Goal: Communication & Community: Answer question/provide support

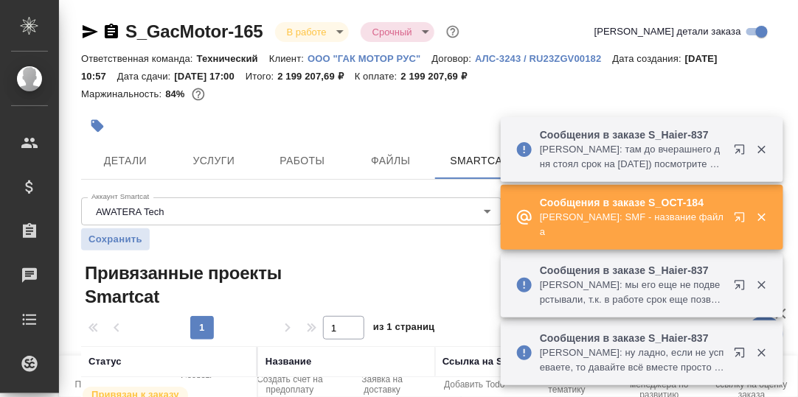
click at [738, 217] on icon "button" at bounding box center [739, 217] width 10 height 10
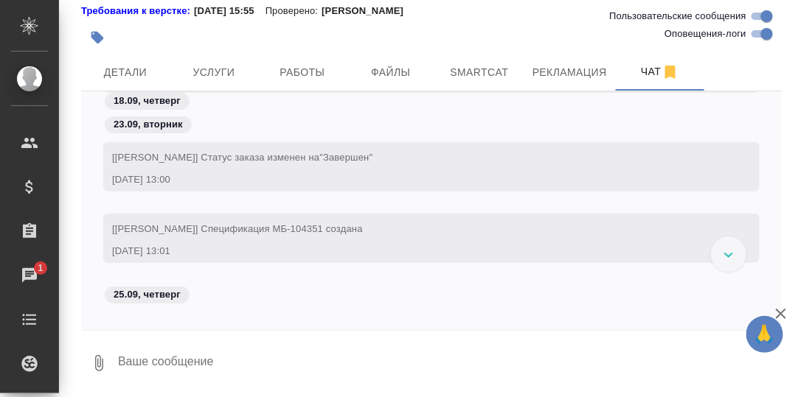
scroll to position [83666, 0]
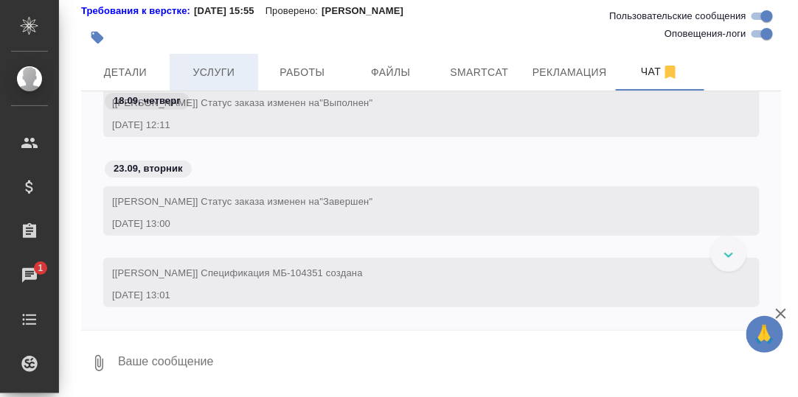
click at [215, 71] on span "Услуги" at bounding box center [213, 72] width 71 height 18
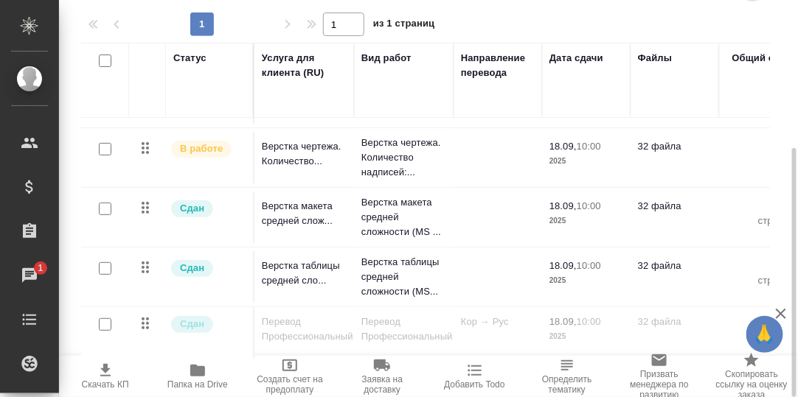
scroll to position [58, 0]
click at [198, 372] on icon "button" at bounding box center [197, 371] width 15 height 12
click at [203, 374] on icon "button" at bounding box center [197, 371] width 15 height 12
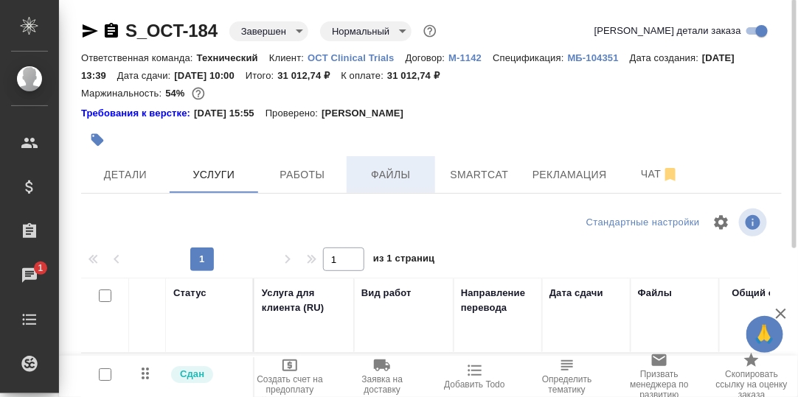
scroll to position [0, 0]
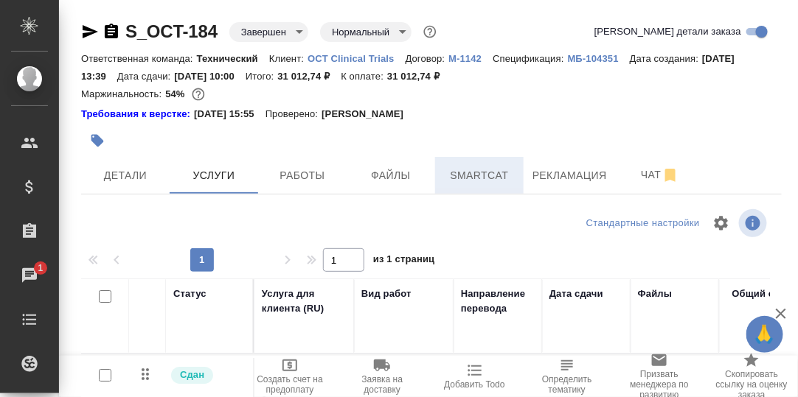
click at [484, 174] on span "Smartcat" at bounding box center [479, 176] width 71 height 18
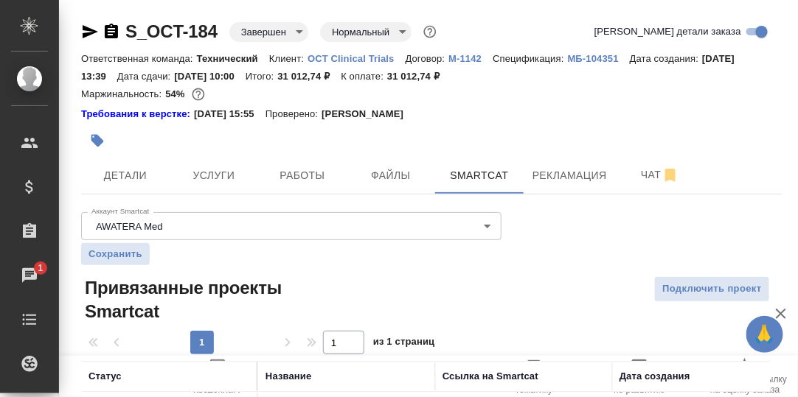
scroll to position [147, 0]
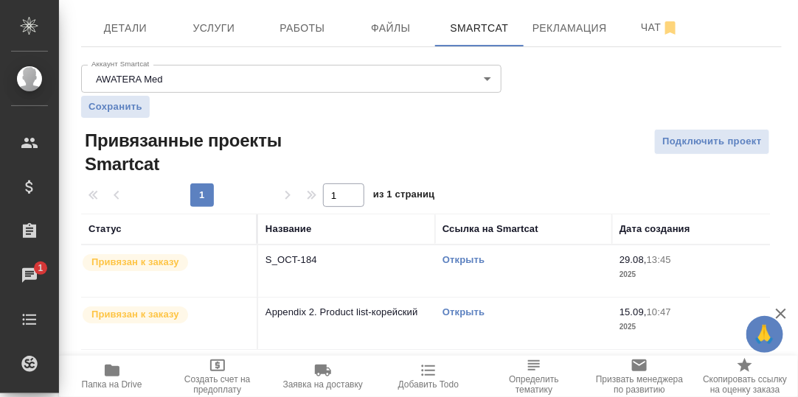
click at [470, 257] on link "Открыть" at bounding box center [463, 259] width 42 height 11
click at [647, 27] on span "Чат" at bounding box center [659, 27] width 71 height 18
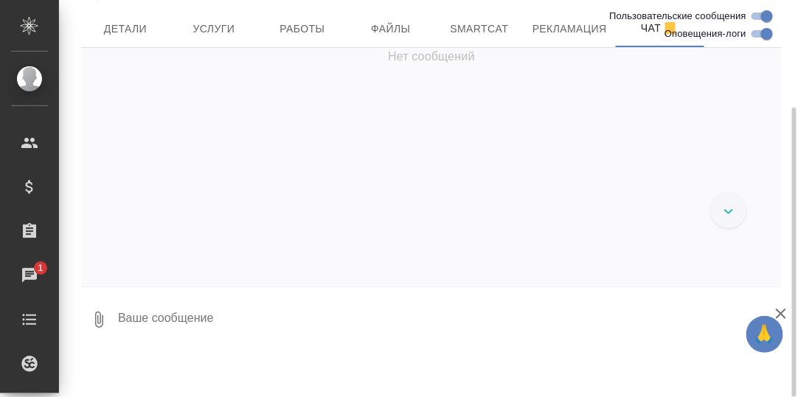
scroll to position [87882, 0]
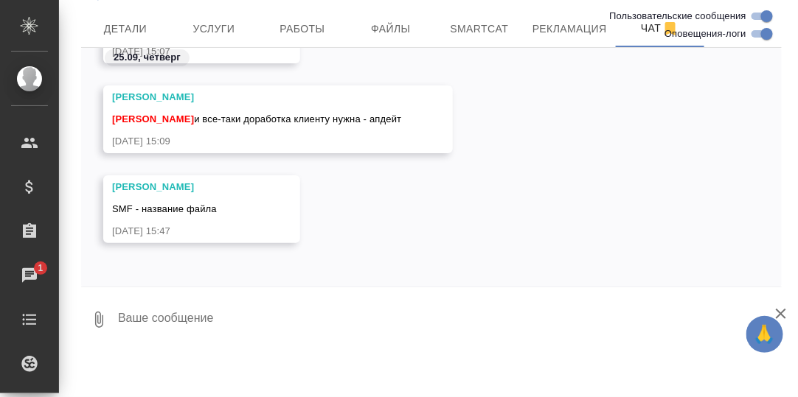
click at [232, 320] on textarea at bounding box center [448, 320] width 665 height 50
click at [128, 24] on span "Детали" at bounding box center [125, 29] width 71 height 18
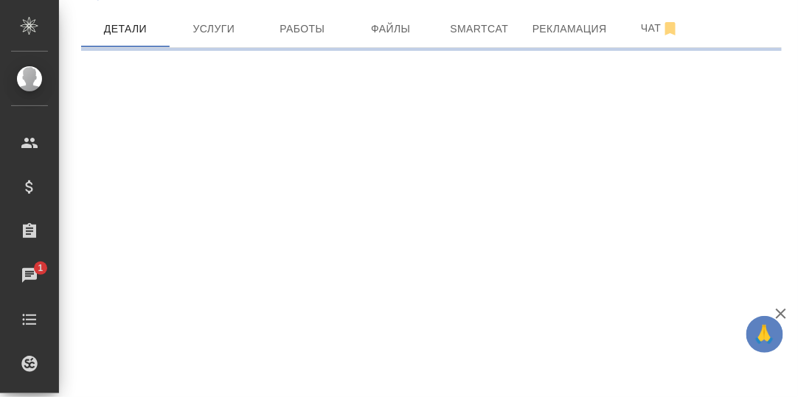
select select "RU"
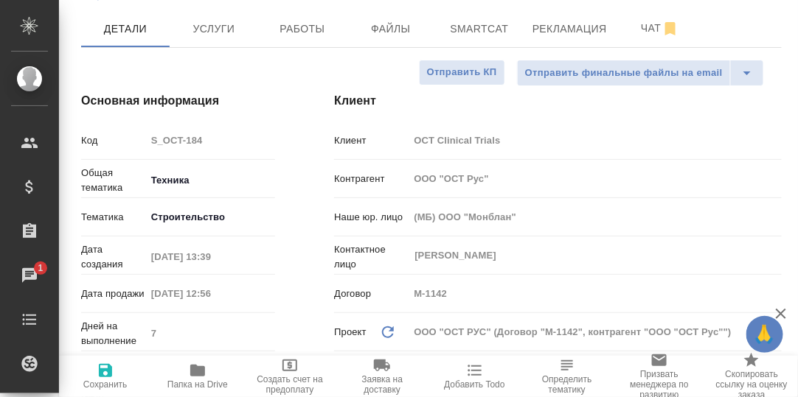
type textarea "x"
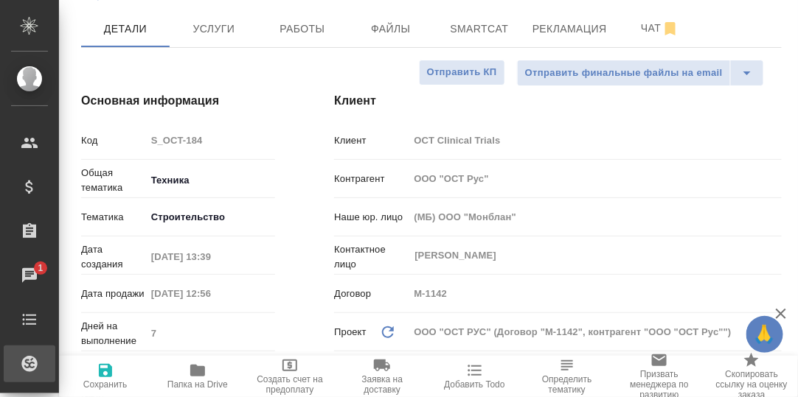
type textarea "x"
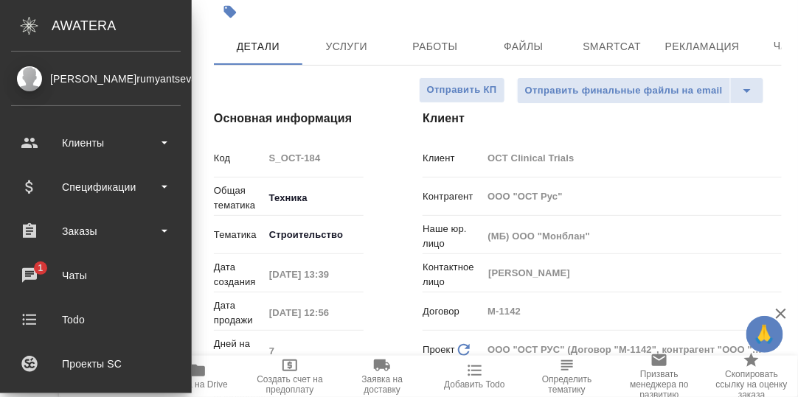
type textarea "x"
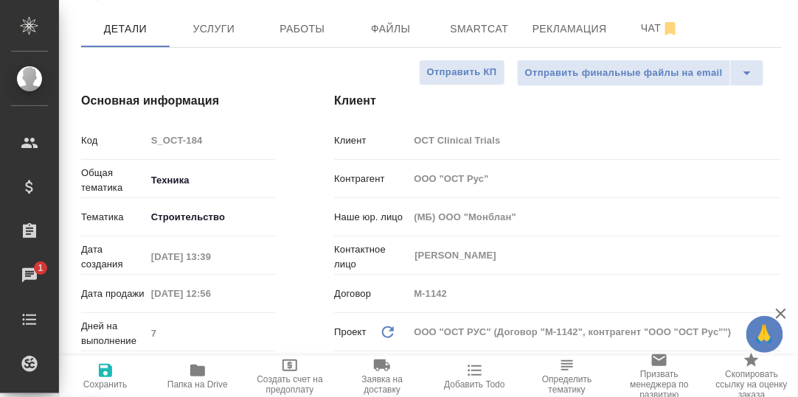
click at [200, 373] on icon "button" at bounding box center [197, 371] width 15 height 12
type textarea "x"
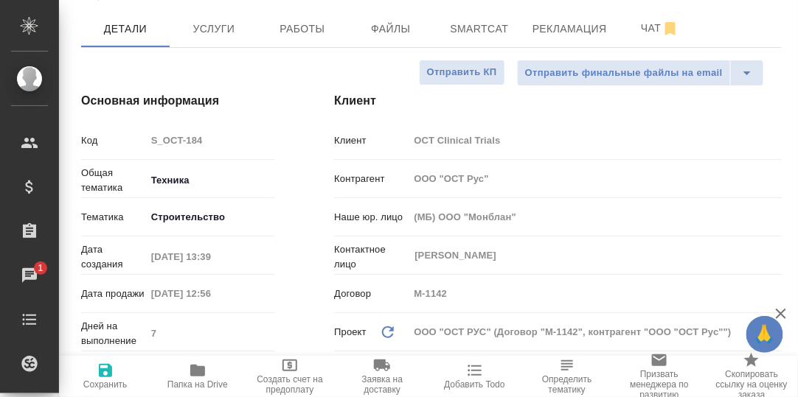
type textarea "x"
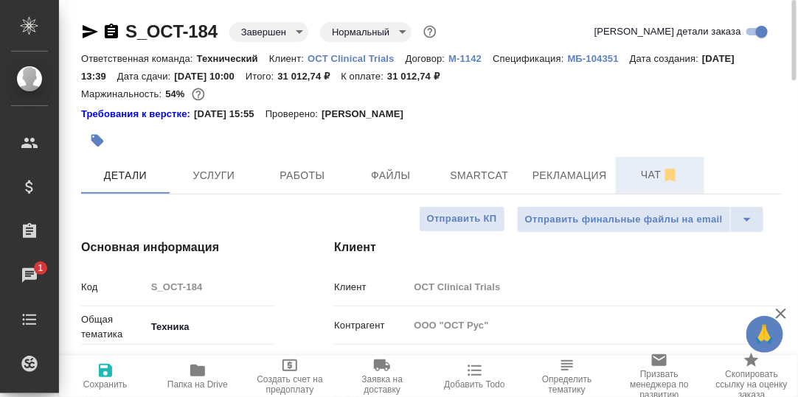
click at [649, 176] on span "Чат" at bounding box center [659, 175] width 71 height 18
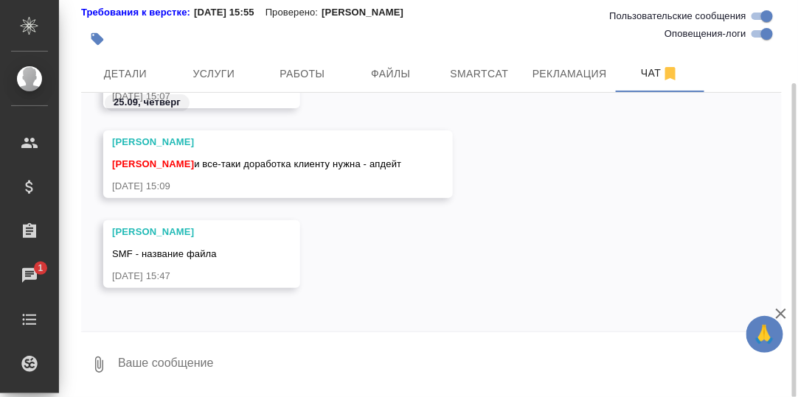
scroll to position [103, 0]
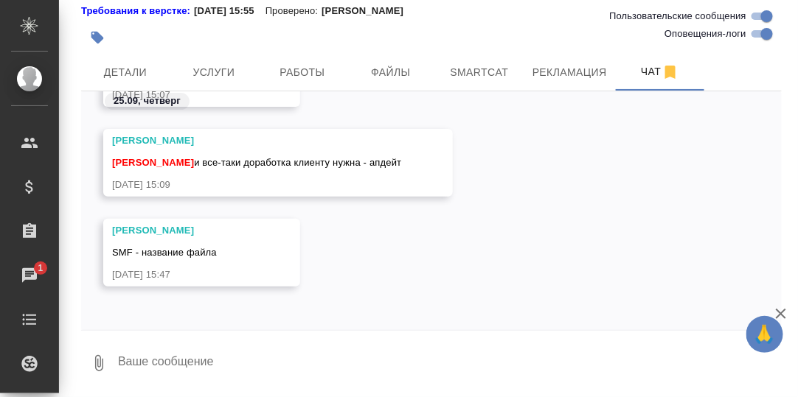
click at [248, 360] on textarea at bounding box center [448, 363] width 665 height 50
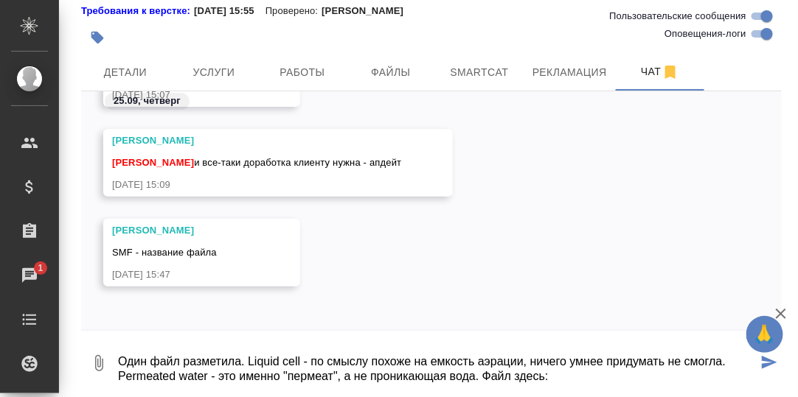
paste textarea "[URL][DOMAIN_NAME]"
type textarea "Один файл разметила. Liquid cell - по смыслу похоже на емкость аэрации, ничего …"
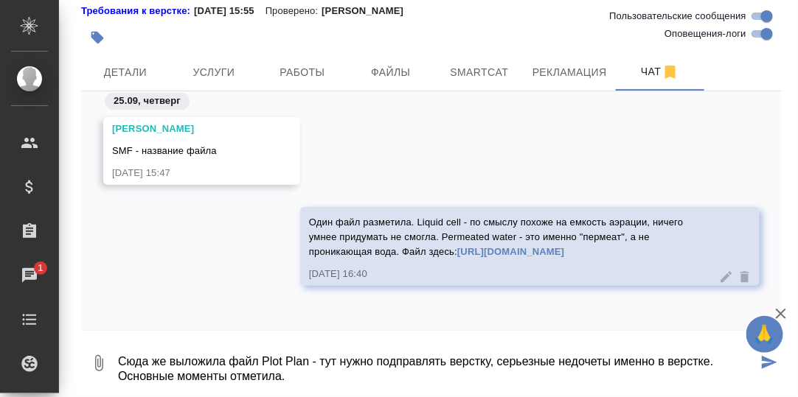
type textarea "Сюда же выложила файл Plot Plan - тут нужно подправлять верстку, серьезные недо…"
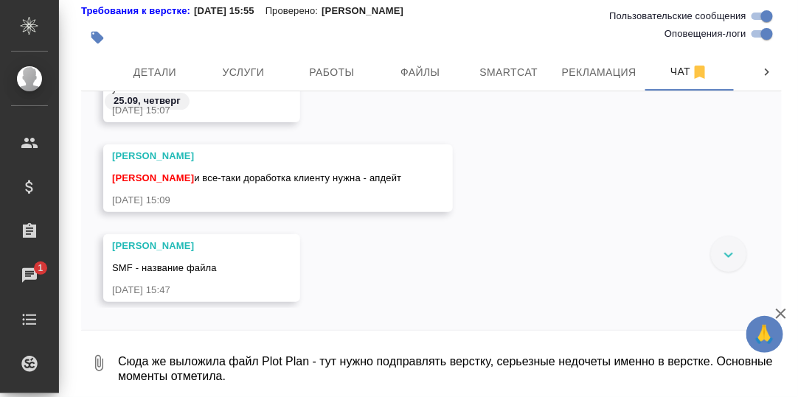
scroll to position [88088, 0]
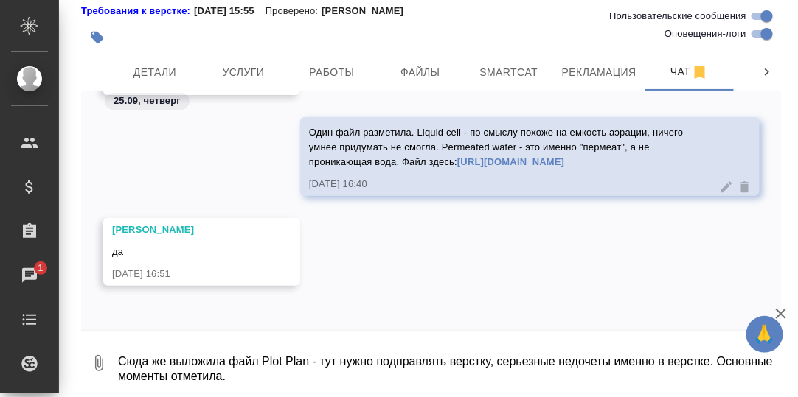
click at [375, 307] on div "Малофеева Екатерина да 25.09.25, 16:51" at bounding box center [431, 263] width 700 height 90
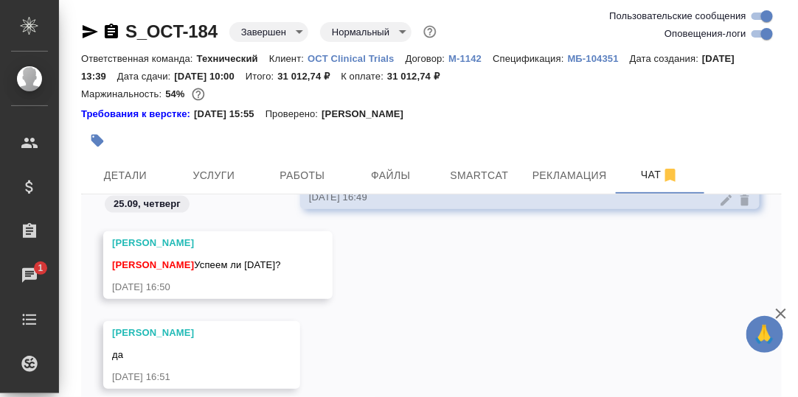
scroll to position [103, 0]
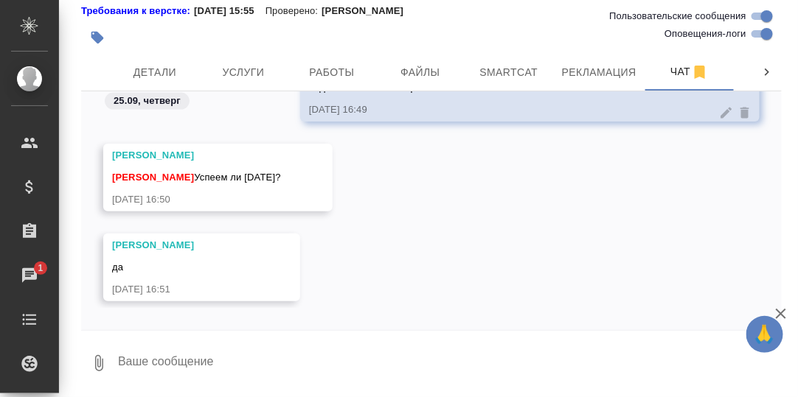
click at [175, 356] on textarea at bounding box center [448, 363] width 665 height 50
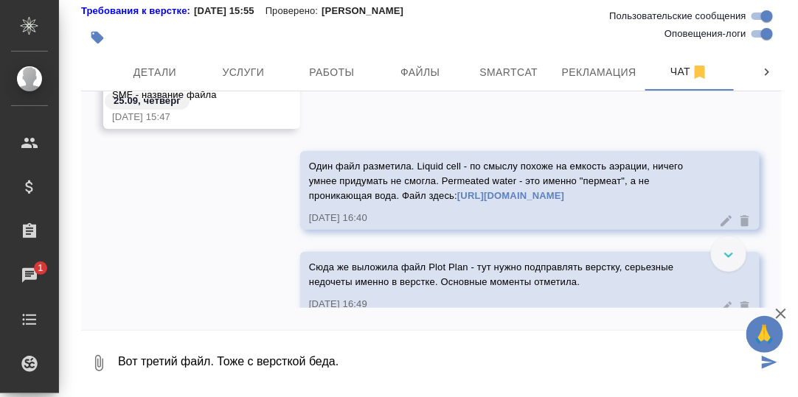
scroll to position [87015, 0]
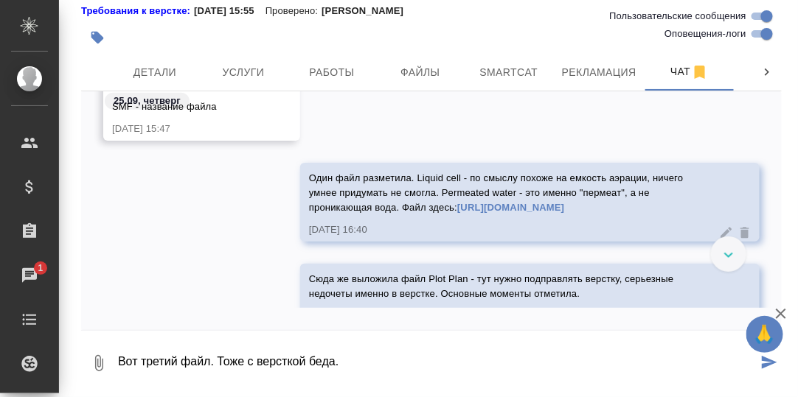
click at [487, 208] on span "Один файл разметила. Liquid cell - по смыслу похоже на емкость аэрации, ничего …" at bounding box center [497, 193] width 377 height 41
drag, startPoint x: 452, startPoint y: 205, endPoint x: 624, endPoint y: 215, distance: 172.8
click at [624, 215] on div "Один файл разметила. Liquid cell - по смыслу похоже на емкость аэрации, ничего …" at bounding box center [508, 191] width 399 height 48
copy link "[URL][DOMAIN_NAME]"
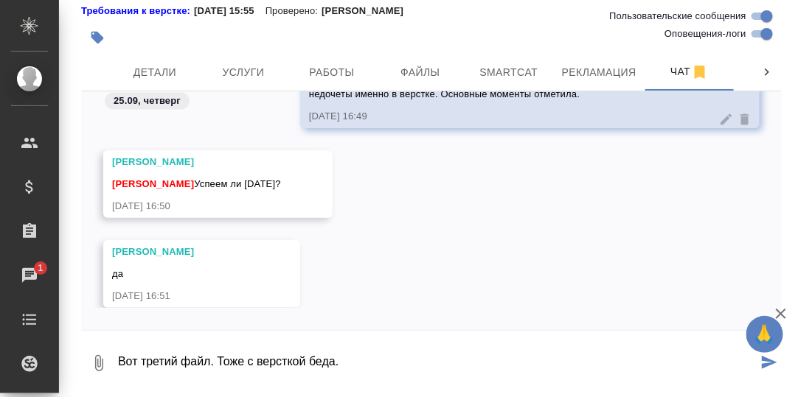
scroll to position [87251, 0]
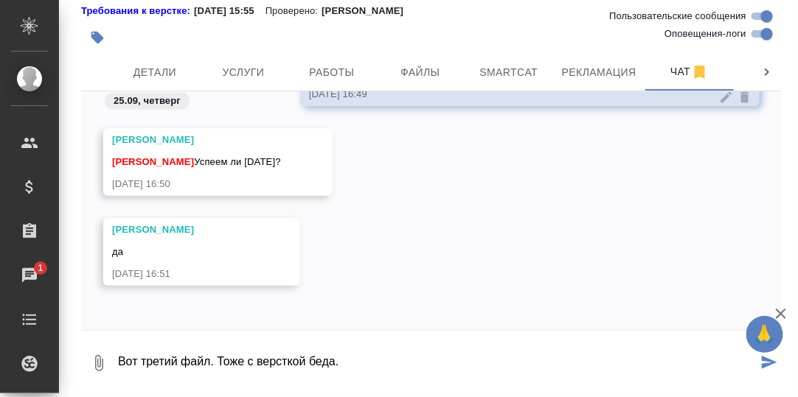
click at [358, 361] on textarea "Вот третий файл. Тоже с версткой беда." at bounding box center [436, 363] width 641 height 50
click at [366, 368] on textarea "Вот третий файл. Тоже с версткой беда." at bounding box center [436, 363] width 641 height 50
click at [208, 362] on textarea "Вот третий файл. Тоже с версткой беда." at bounding box center [436, 363] width 641 height 50
click at [477, 366] on textarea "Вот третий файл (Flow of Personnel). Тоже с версткой беда." at bounding box center [436, 363] width 641 height 50
paste textarea "[URL][DOMAIN_NAME]"
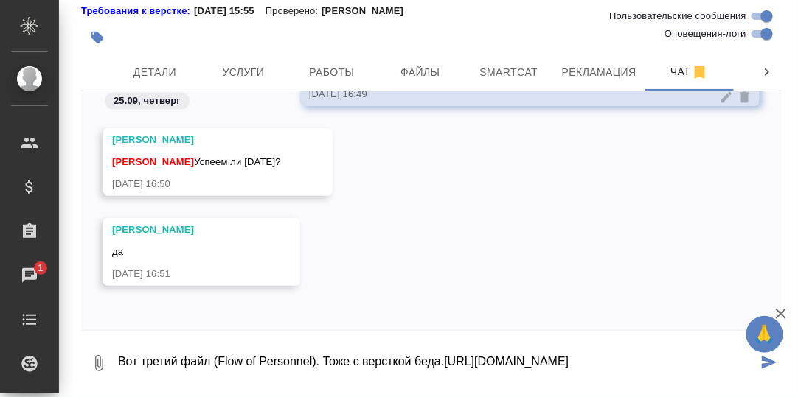
type textarea "Вот третий файл (Flow of Personnel). Тоже с версткой беда.[URL][DOMAIN_NAME]"
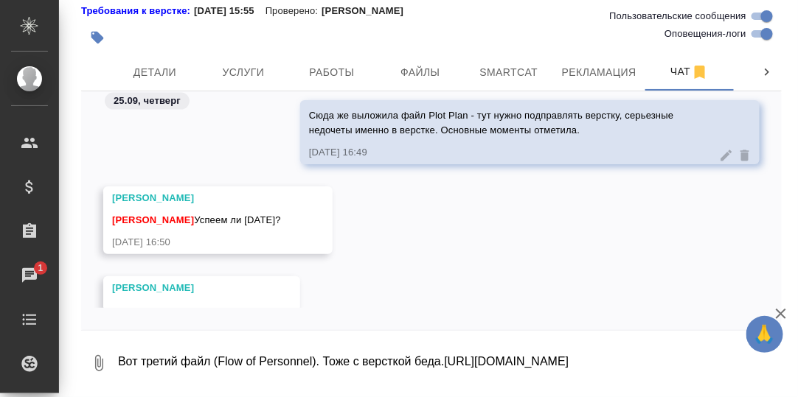
scroll to position [87340, 0]
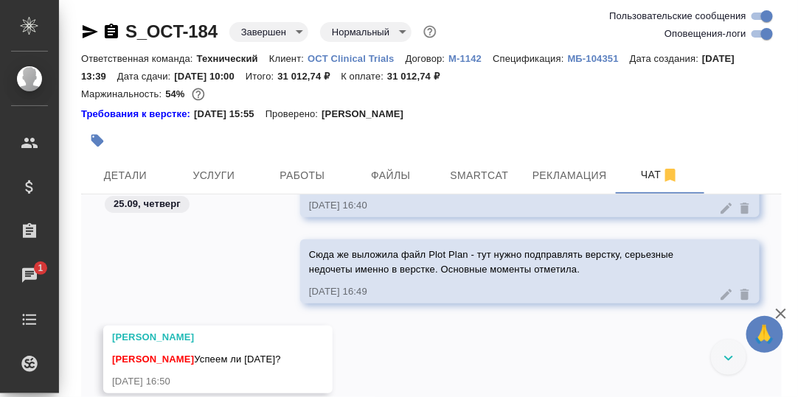
scroll to position [88354, 0]
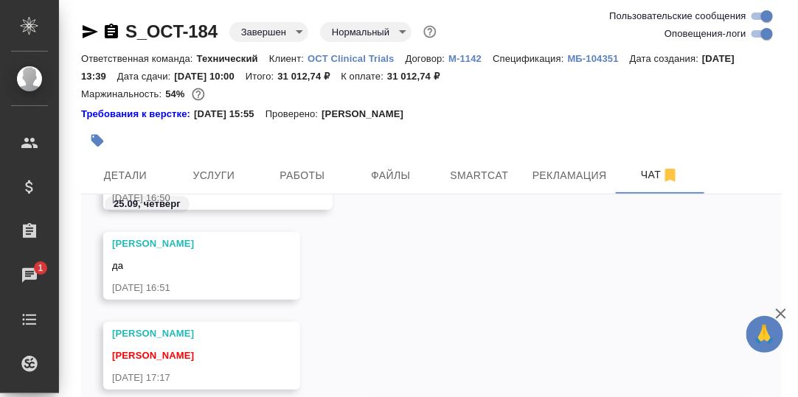
click at [449, 296] on div "[PERSON_NAME] да [DATE] 16:51" at bounding box center [431, 277] width 700 height 90
click at [456, 302] on div "[PERSON_NAME] да [DATE] 16:51" at bounding box center [431, 277] width 700 height 90
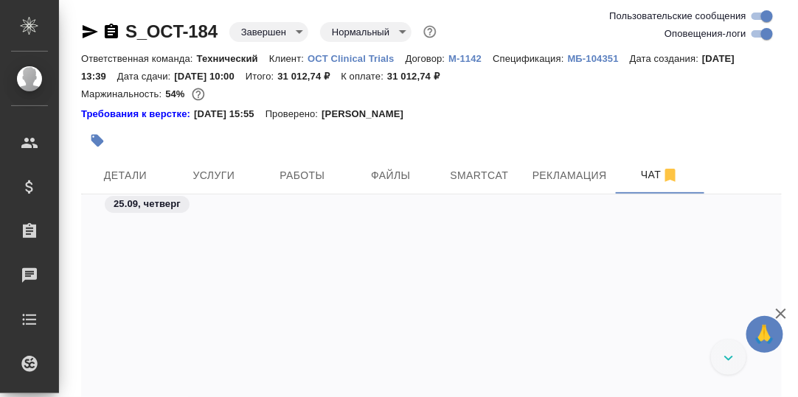
scroll to position [91419, 0]
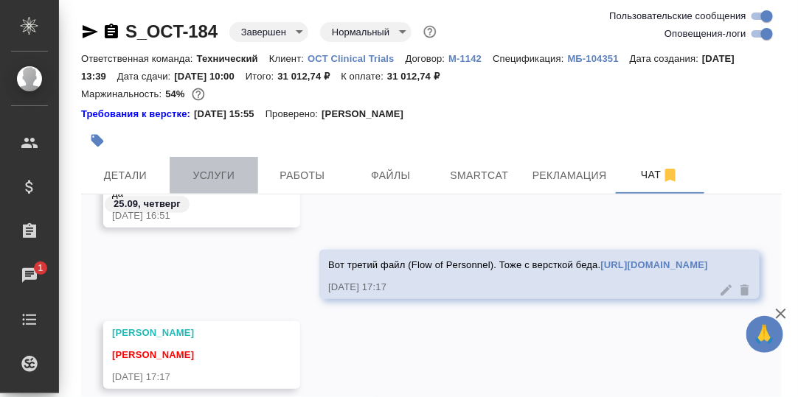
drag, startPoint x: 216, startPoint y: 172, endPoint x: 240, endPoint y: 180, distance: 24.9
click at [219, 173] on span "Услуги" at bounding box center [213, 176] width 71 height 18
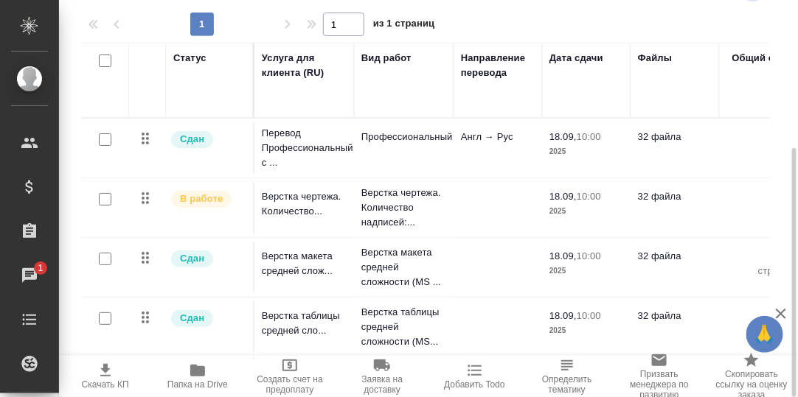
scroll to position [162, 0]
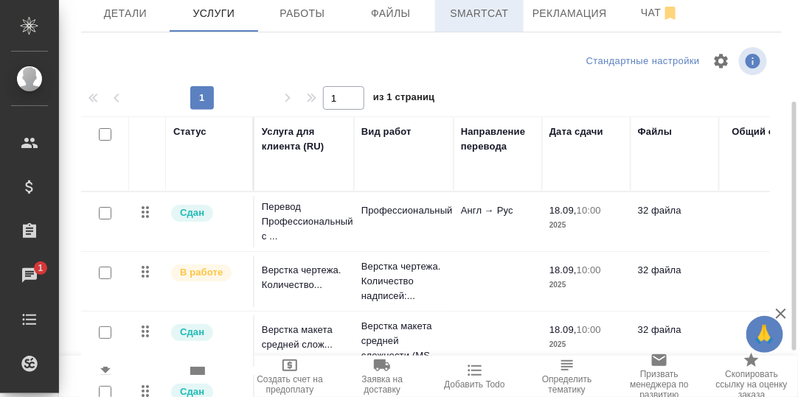
click at [489, 11] on span "Smartcat" at bounding box center [479, 13] width 71 height 18
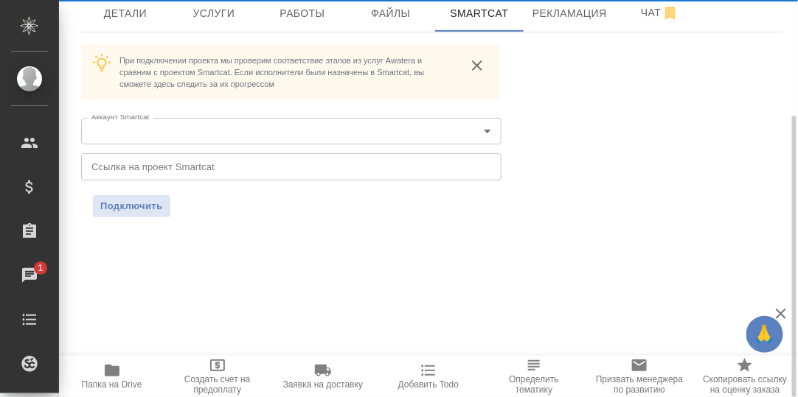
scroll to position [162, 0]
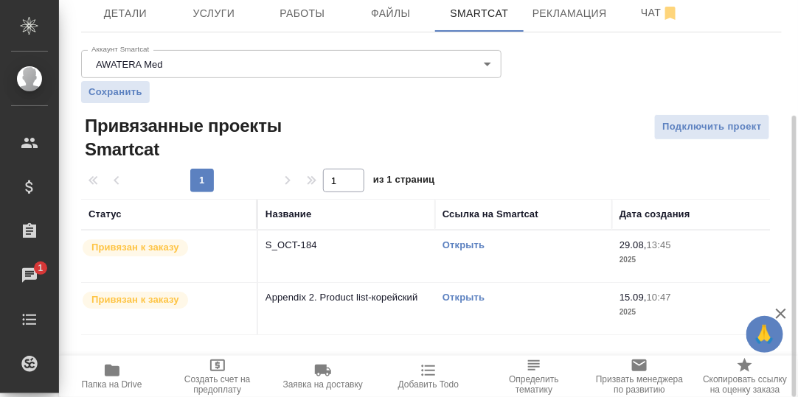
click at [461, 297] on link "Открыть" at bounding box center [463, 297] width 42 height 11
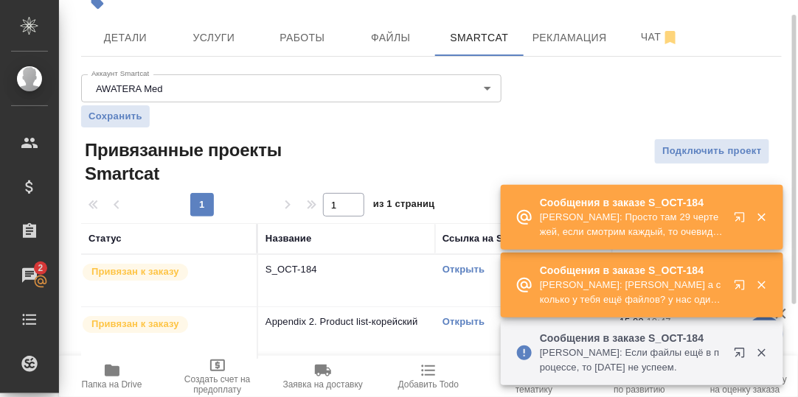
scroll to position [15, 0]
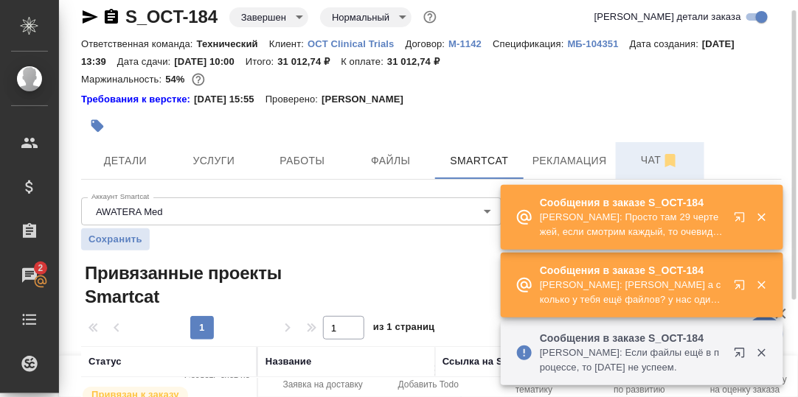
click at [655, 164] on span "Чат" at bounding box center [659, 160] width 71 height 18
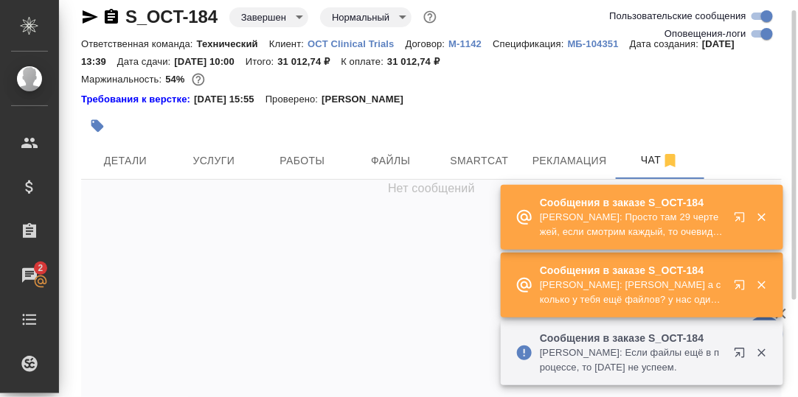
scroll to position [93713, 0]
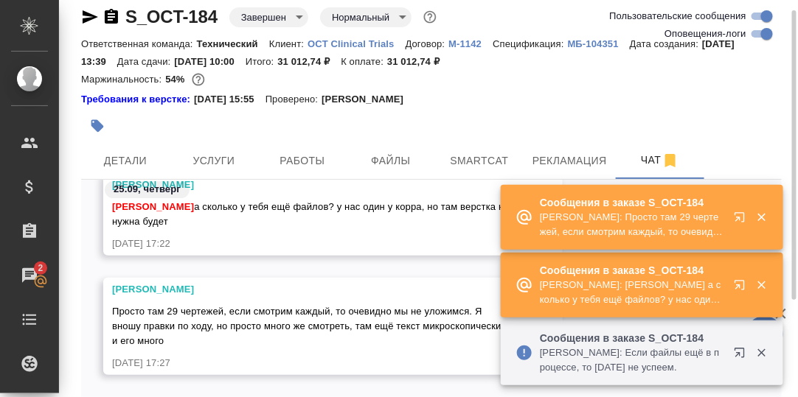
click at [378, 341] on div "Просто там 29 чертежей, если смотрим каждый, то очевидно мы не уложимся. Я внош…" at bounding box center [311, 325] width 399 height 48
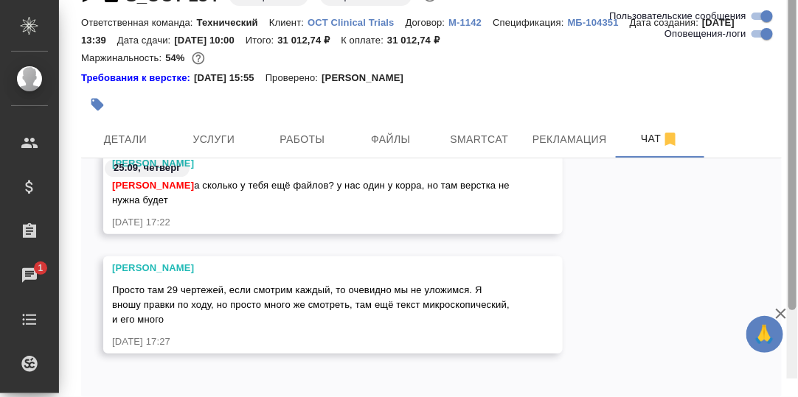
scroll to position [103, 0]
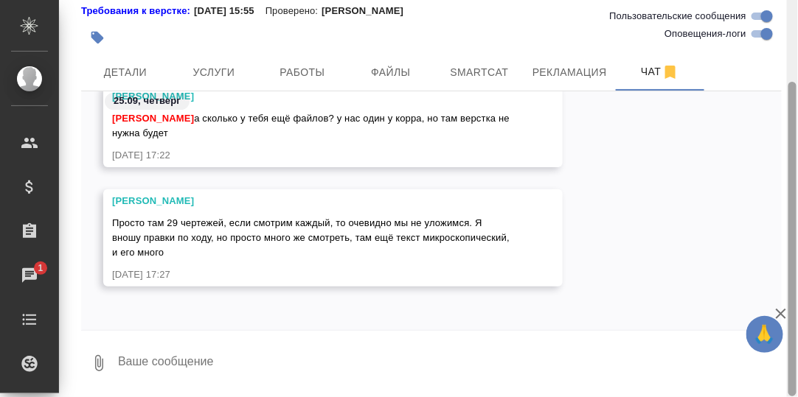
drag, startPoint x: 793, startPoint y: 210, endPoint x: 378, endPoint y: 389, distance: 452.1
click at [776, 296] on div "S_OCT-184 Завершен closed Нормальный normal Ответственная команда: Технический …" at bounding box center [428, 198] width 739 height 397
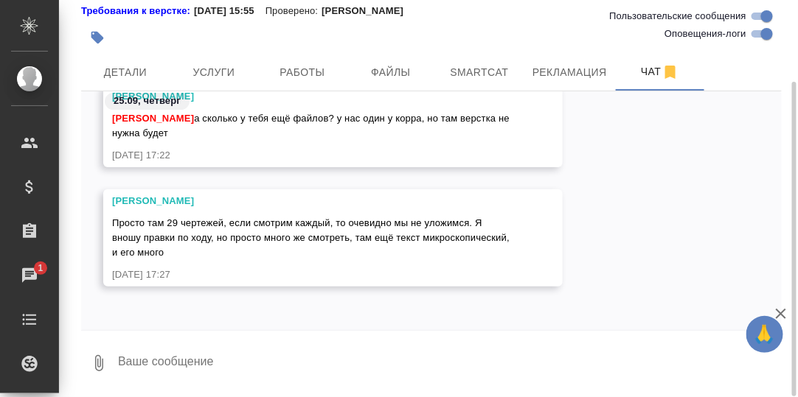
click at [161, 365] on textarea at bounding box center [448, 363] width 665 height 50
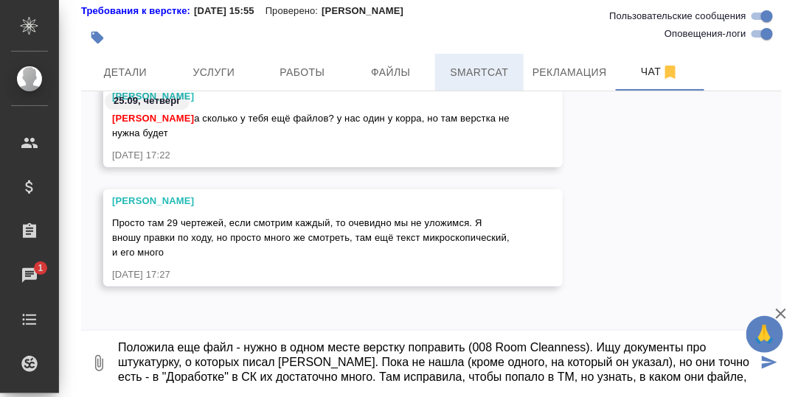
scroll to position [24, 0]
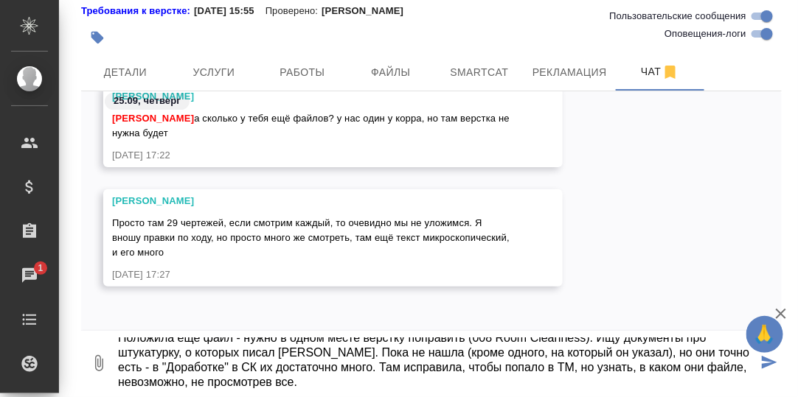
type textarea "Положила еще файл - нужно в одном месте верстку поправить (008 Room Cleanness).…"
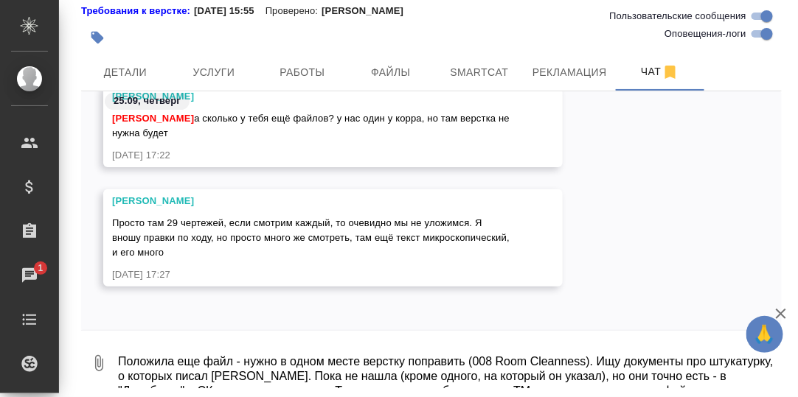
scroll to position [90865, 0]
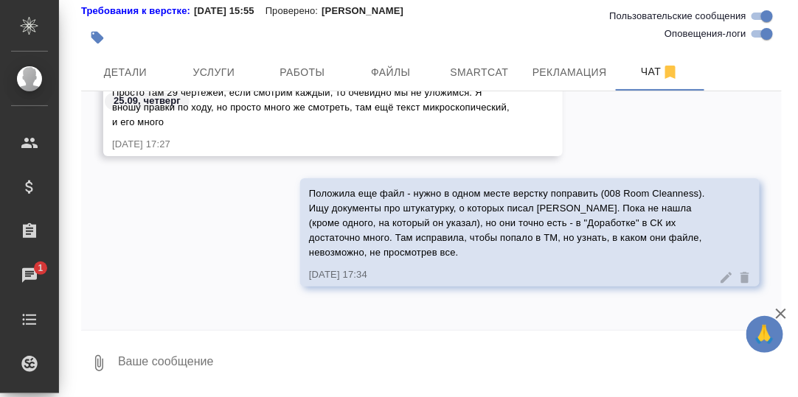
paste textarea "https://drive.awatera.com/apps/files/files/10507375?dir=/Shares/OCT%20%20Clinic…"
type textarea "https://drive.awatera.com/apps/files/files/10507375?dir=/Shares/OCT%20%20Clinic…"
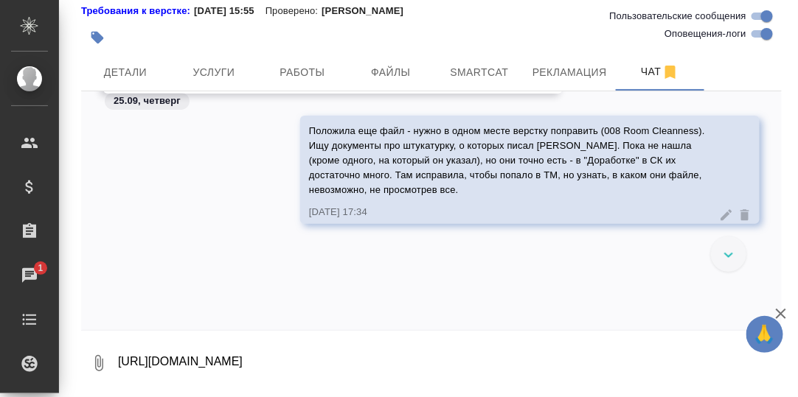
scroll to position [90951, 0]
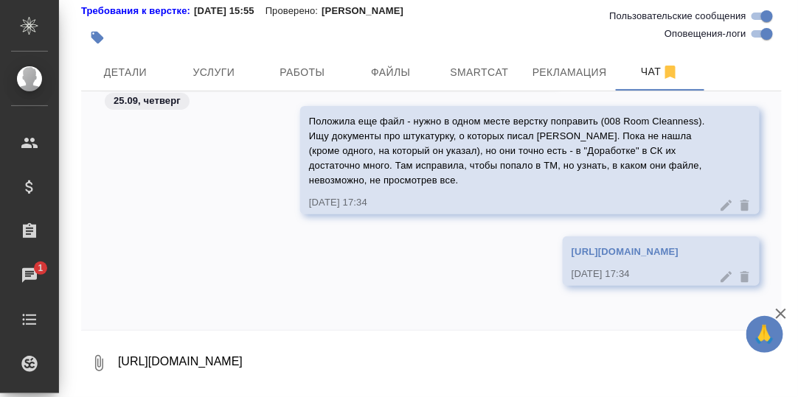
drag, startPoint x: 246, startPoint y: 367, endPoint x: 265, endPoint y: 292, distance: 77.8
click at [246, 366] on textarea "https://drive.awatera.com/apps/files/files/10507375?dir=/Shares/OCT%20%20Clinic…" at bounding box center [448, 363] width 665 height 50
paste textarea "Помещение для нанесения покрытия"
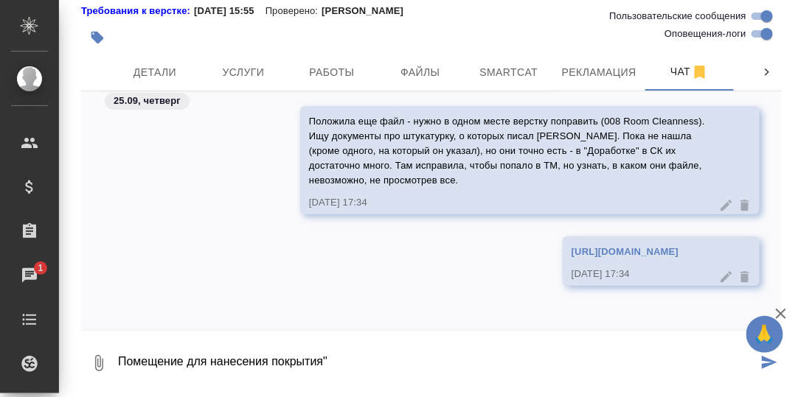
drag, startPoint x: 116, startPoint y: 364, endPoint x: 129, endPoint y: 362, distance: 12.7
click at [122, 364] on textarea "Помещение для нанесения покрытия"" at bounding box center [436, 363] width 641 height 50
drag, startPoint x: 361, startPoint y: 362, endPoint x: 353, endPoint y: 346, distance: 17.8
click at [361, 363] on textarea ""Помещение для нанесения покрытия"" at bounding box center [436, 363] width 641 height 50
drag, startPoint x: 325, startPoint y: 361, endPoint x: 276, endPoint y: 361, distance: 48.7
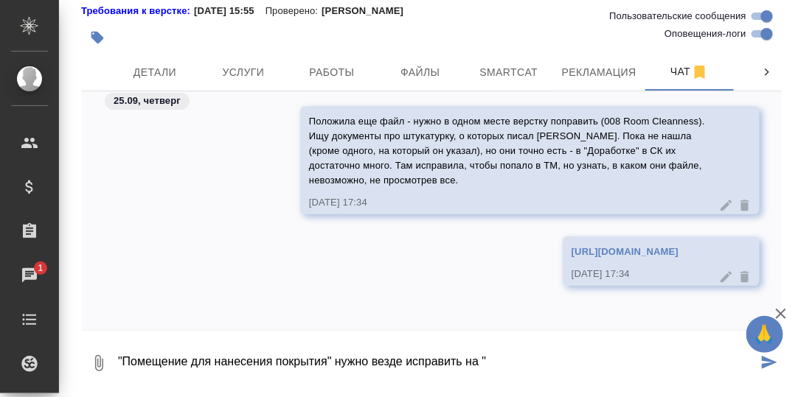
click at [276, 361] on textarea ""Помещение для нанесения покрытия" нужно везде исправить на "" at bounding box center [436, 363] width 641 height 50
click at [520, 362] on textarea ""Помещение для нанесения штукатурки" нужно везде исправить на "" at bounding box center [436, 363] width 641 height 50
paste textarea "Помещение для нанесения покрытия"
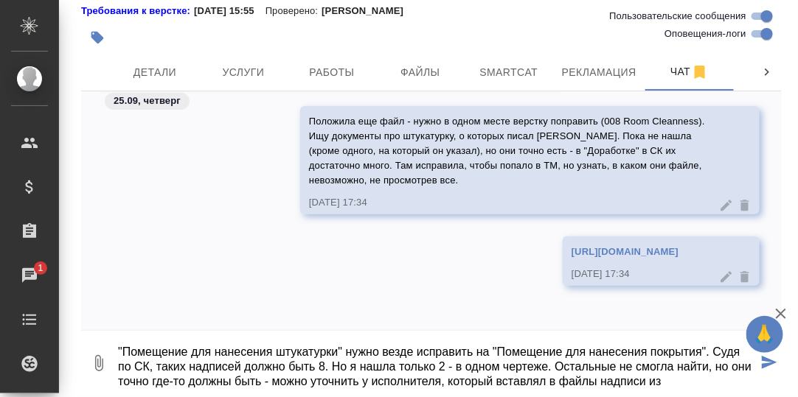
scroll to position [24, 0]
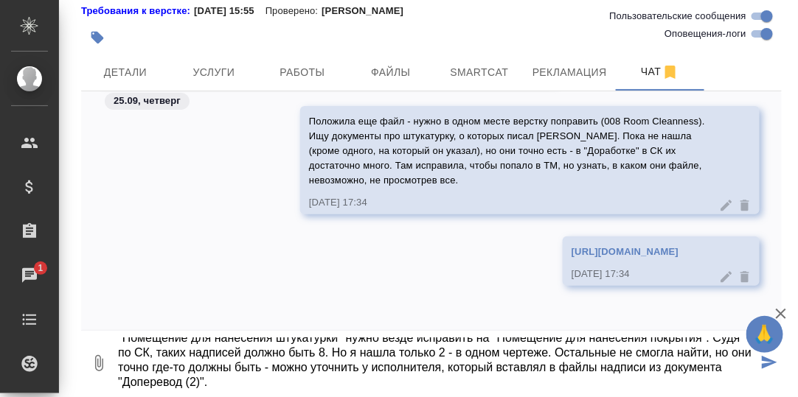
type textarea ""Помещение для нанесения штукатурки" нужно везде исправить на "Помещение для на…"
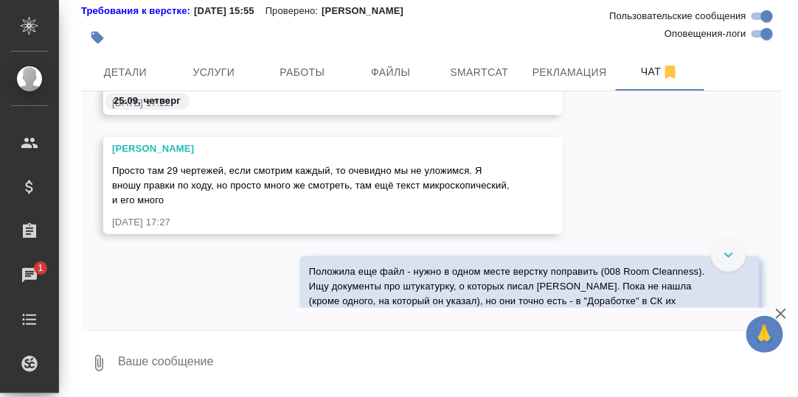
scroll to position [91082, 0]
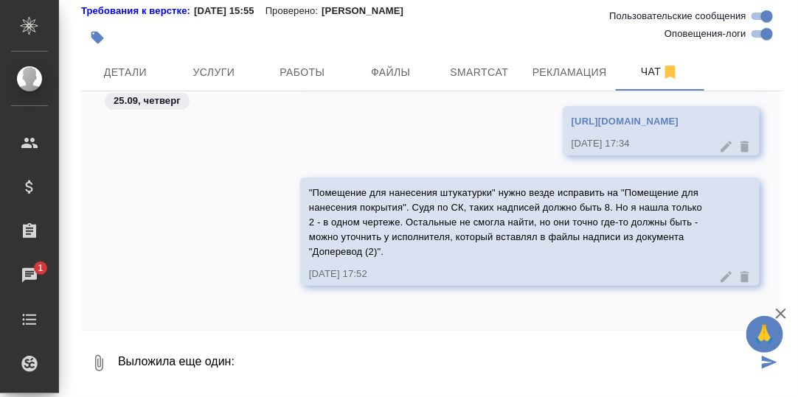
paste textarea "SL-U-0001-ROOM CLEANLINESS CLASSIFICATION-SL 1ST FL(ru)"
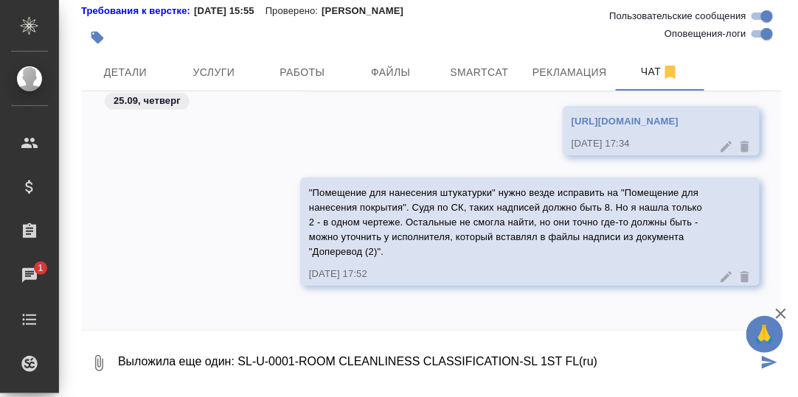
type textarea "Выложила еще один: SL-U-0001-ROOM CLEANLINESS CLASSIFICATION-SL 1ST FL(ru)"
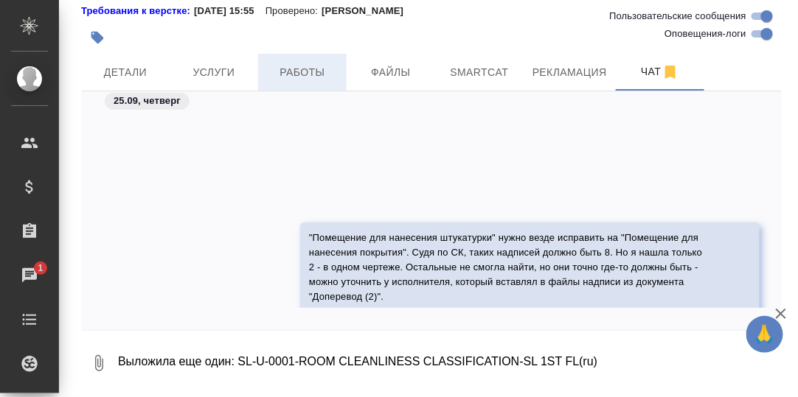
scroll to position [91168, 0]
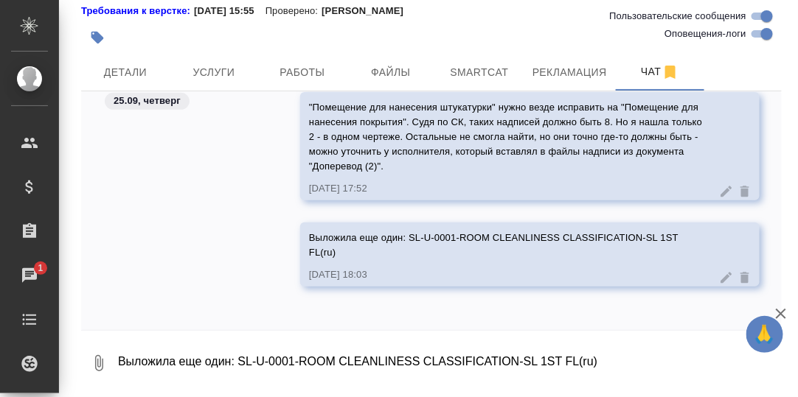
click at [142, 358] on textarea "Выложила еще один: SL-U-0001-ROOM CLEANLINESS CLASSIFICATION-SL 1ST FL(ru)" at bounding box center [448, 363] width 665 height 50
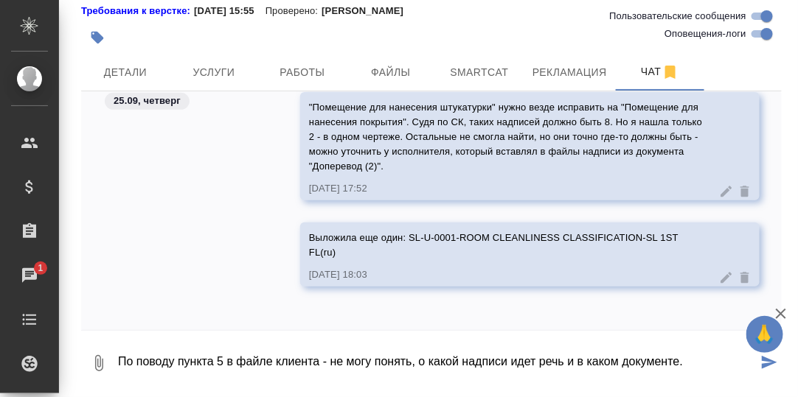
type textarea "По поводу пункта 5 в файле клиента - не могу понять, о какой надписи идет речь …"
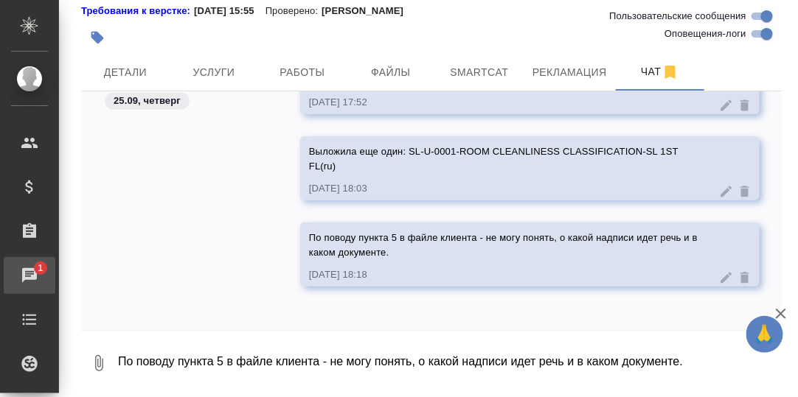
drag, startPoint x: 30, startPoint y: 275, endPoint x: 116, endPoint y: 296, distance: 88.9
click at [29, 275] on div "Чаты" at bounding box center [11, 276] width 37 height 22
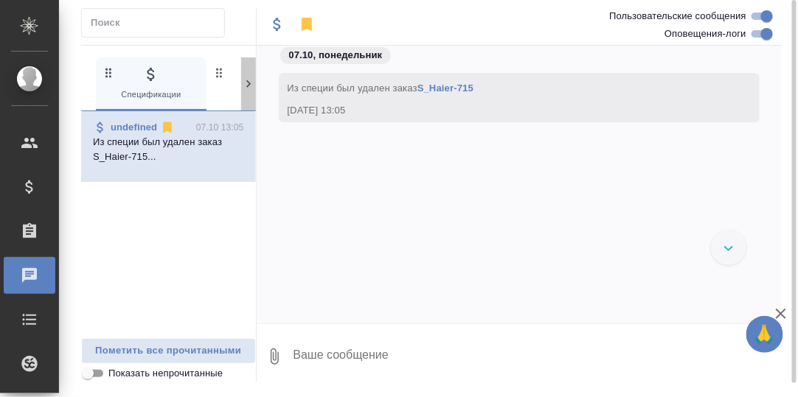
drag, startPoint x: 244, startPoint y: 83, endPoint x: 240, endPoint y: 94, distance: 12.6
click at [244, 84] on icon at bounding box center [248, 84] width 15 height 15
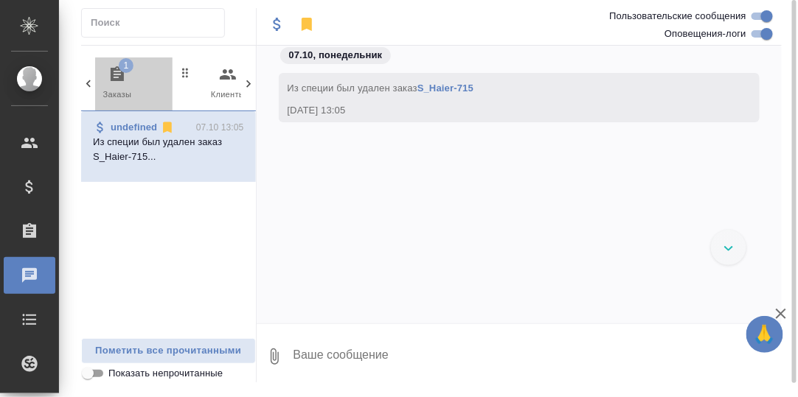
click at [115, 72] on icon "button" at bounding box center [117, 73] width 13 height 15
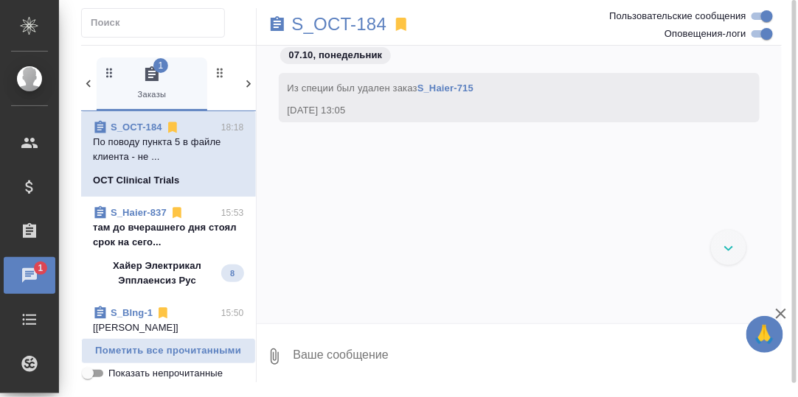
scroll to position [12965, 0]
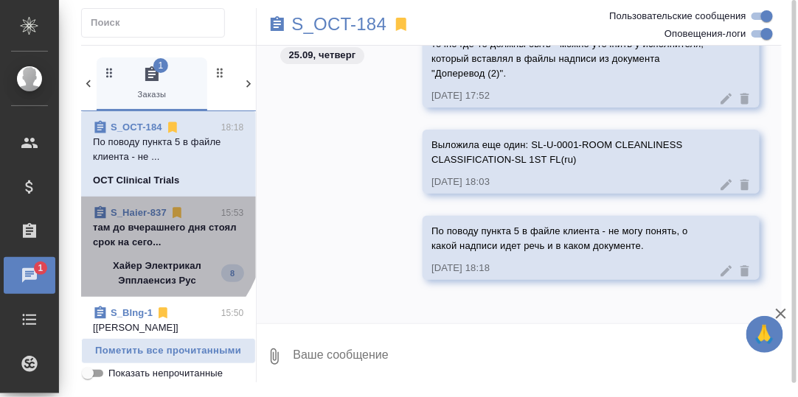
drag, startPoint x: 151, startPoint y: 235, endPoint x: 284, endPoint y: 253, distance: 133.9
click at [156, 235] on p "там до вчерашнего дня стоял срок на сего..." at bounding box center [168, 234] width 151 height 29
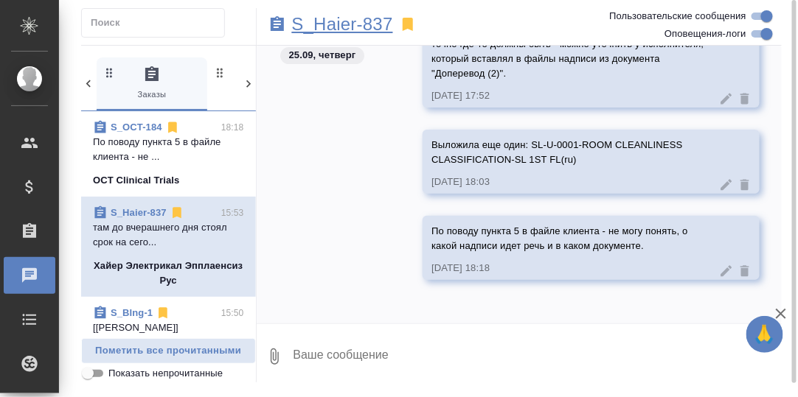
click at [349, 29] on p "S_Haier-837" at bounding box center [342, 24] width 101 height 15
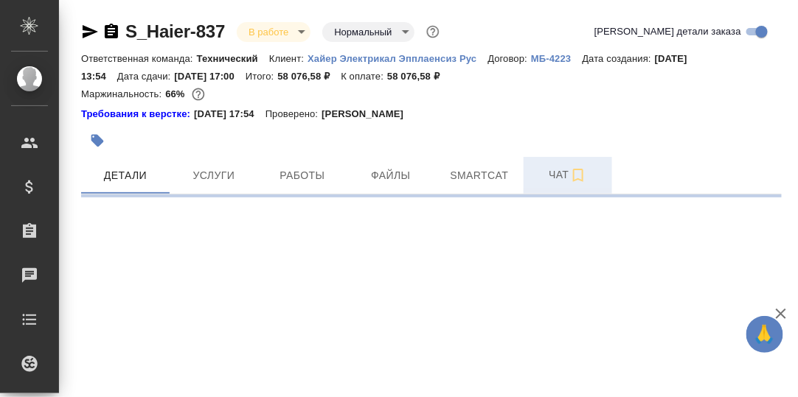
select select "RU"
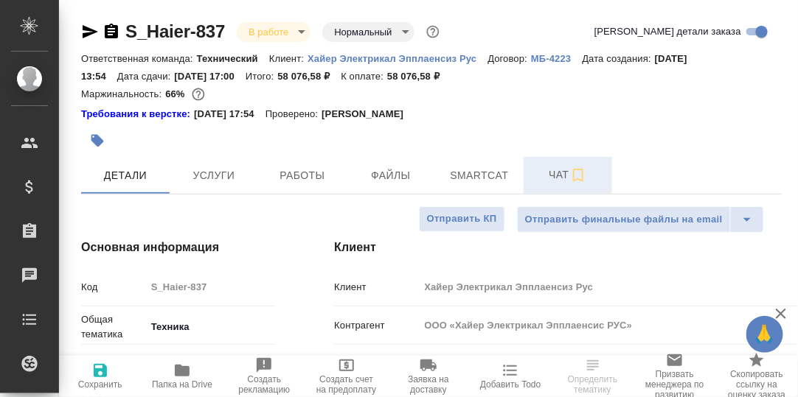
type textarea "x"
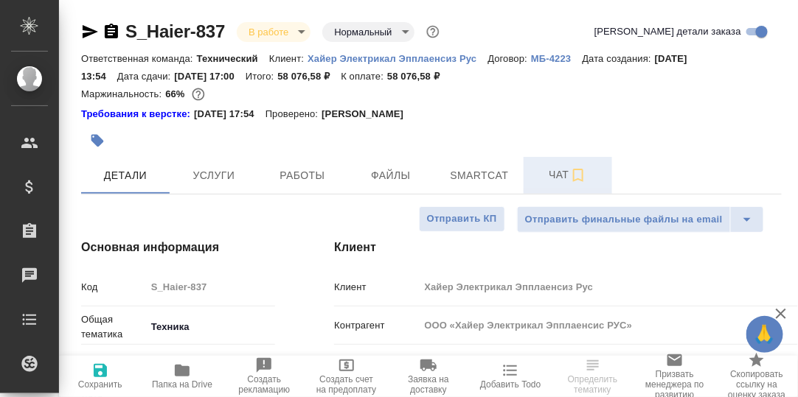
type textarea "x"
click at [560, 173] on span "Чат" at bounding box center [567, 175] width 71 height 18
type input "[PERSON_NAME]"
type input "Павлова Антонина a.pavlova"
type textarea "x"
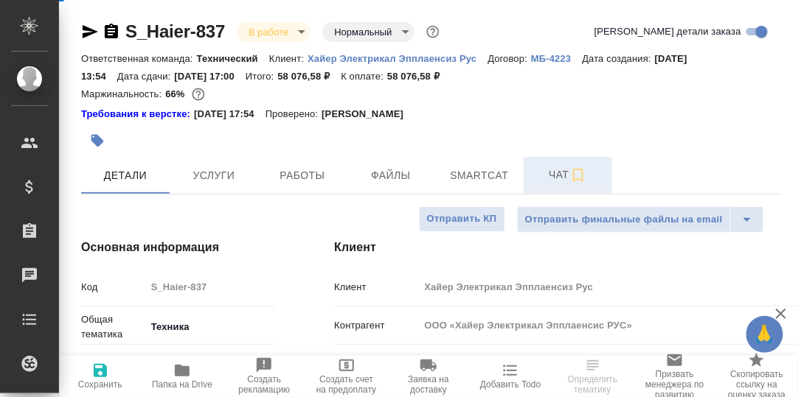
type textarea "x"
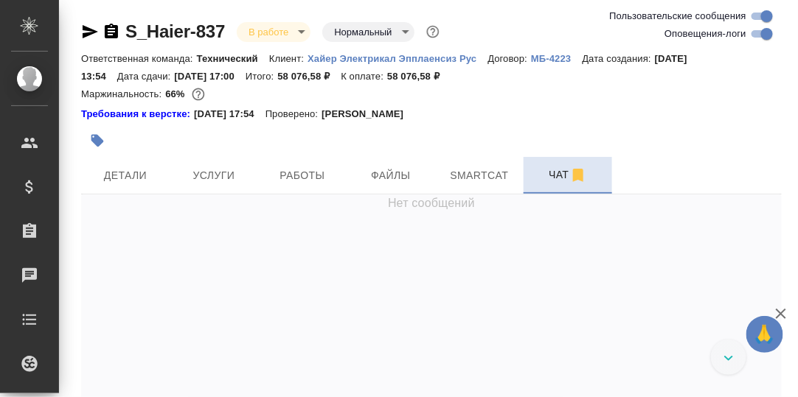
scroll to position [64282, 0]
